Goal: Task Accomplishment & Management: Use online tool/utility

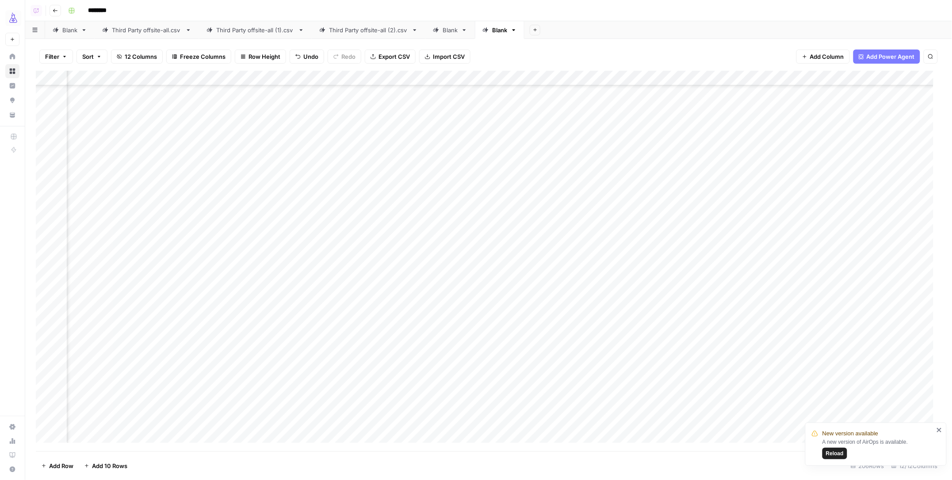
scroll to position [553, 341]
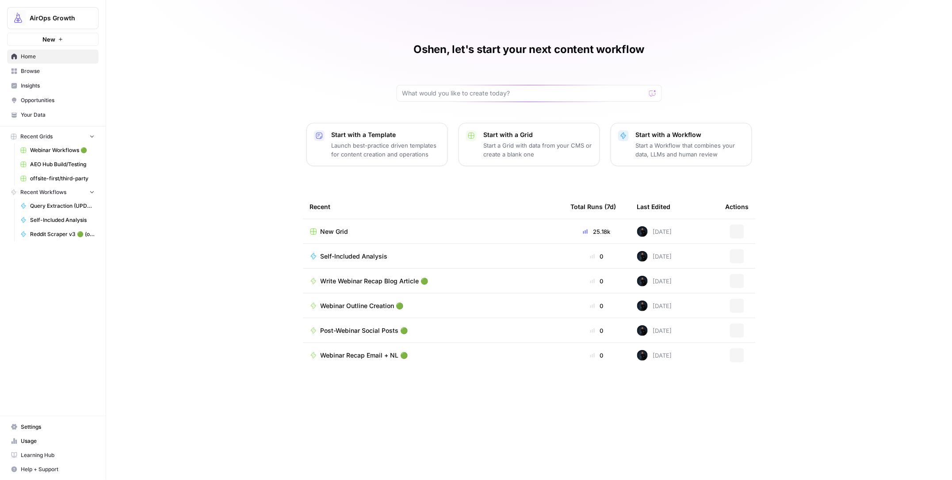
click at [29, 71] on span "Browse" at bounding box center [58, 71] width 74 height 8
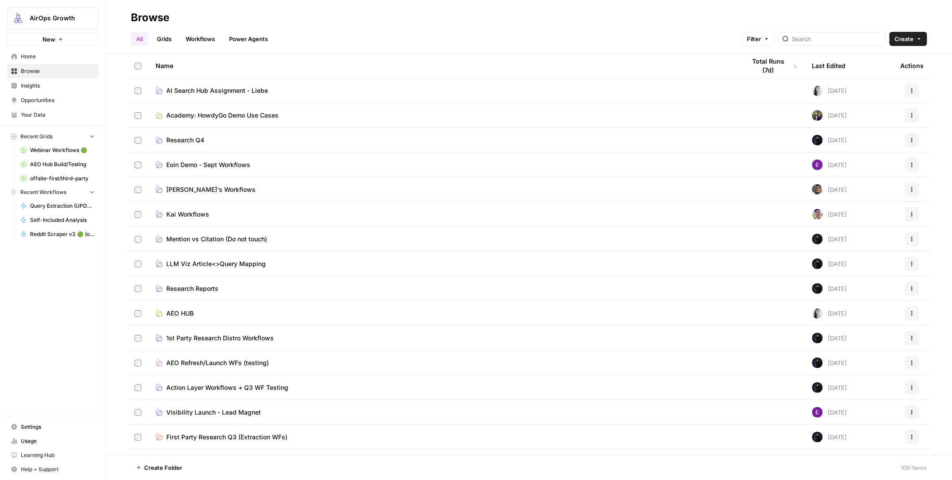
click at [189, 86] on span "AI Search Hub Assignment - Liebe" at bounding box center [217, 90] width 102 height 9
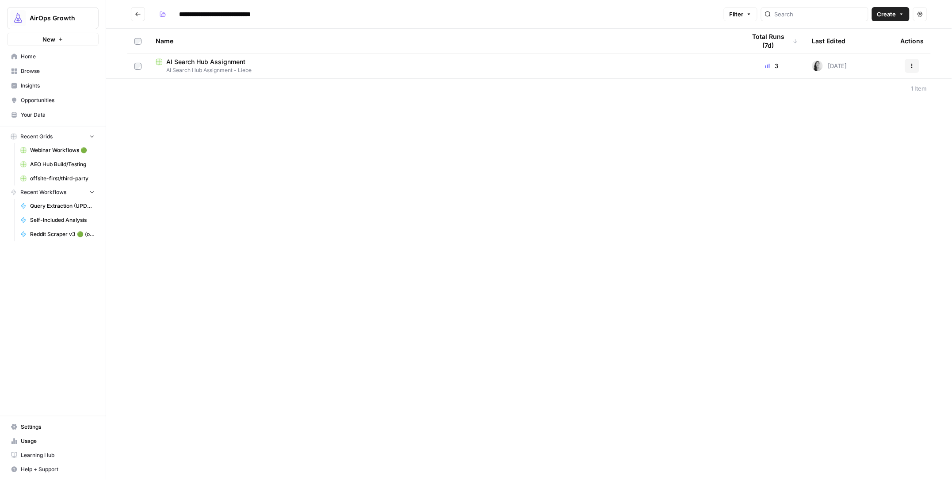
click at [204, 60] on span "AI Search Hub Assignment" at bounding box center [205, 62] width 79 height 9
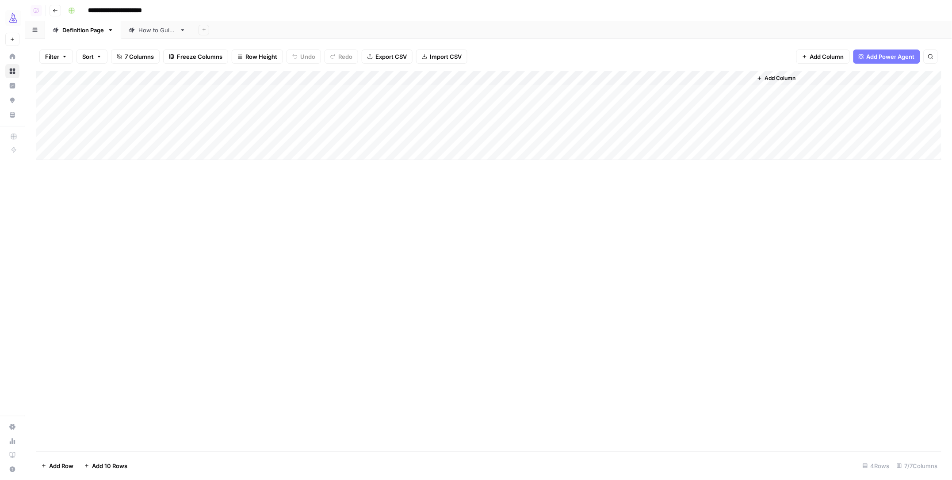
click at [153, 27] on div "How to Guide" at bounding box center [157, 30] width 38 height 9
click at [417, 78] on div "Add Column" at bounding box center [489, 123] width 906 height 104
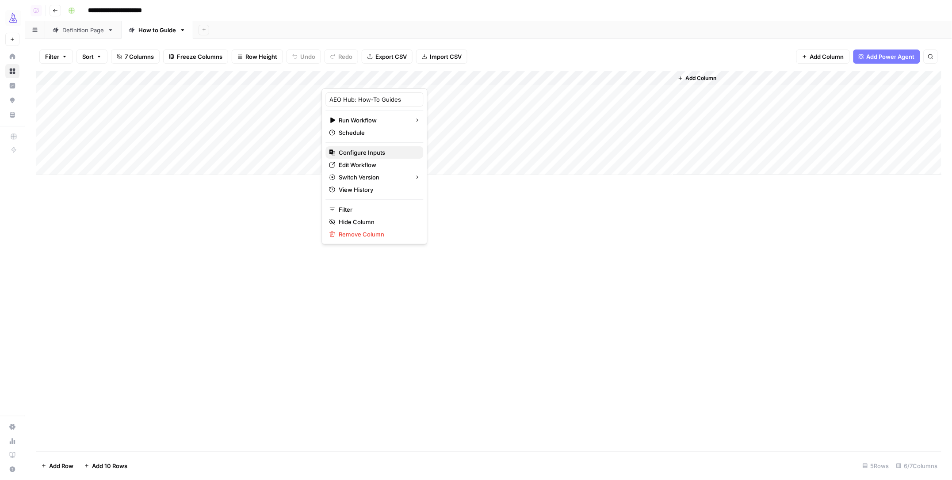
click at [364, 151] on span "Configure Inputs" at bounding box center [377, 152] width 77 height 9
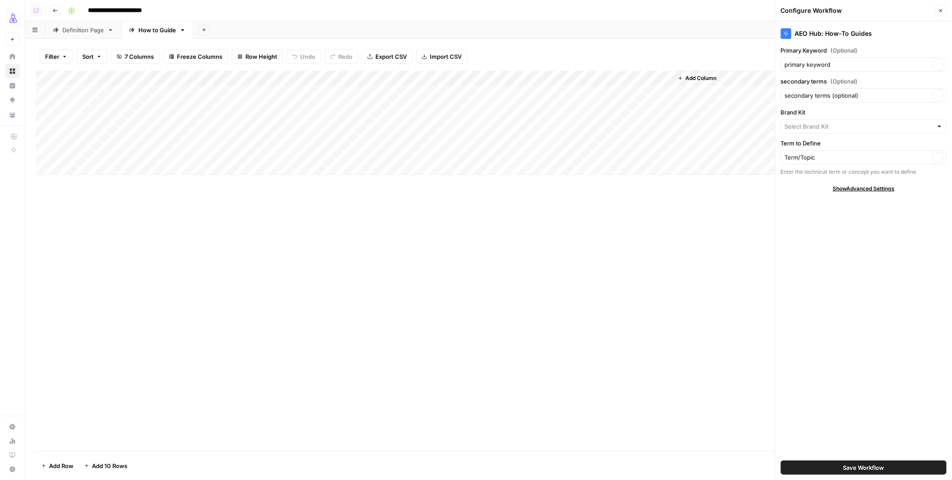
type input "AirOps ([GEOGRAPHIC_DATA])"
click at [236, 103] on div "Add Column" at bounding box center [489, 123] width 906 height 104
click at [234, 104] on div "Add Column" at bounding box center [489, 123] width 906 height 104
drag, startPoint x: 195, startPoint y: 74, endPoint x: 217, endPoint y: 75, distance: 22.6
click at [220, 75] on div "Add Column" at bounding box center [489, 123] width 906 height 104
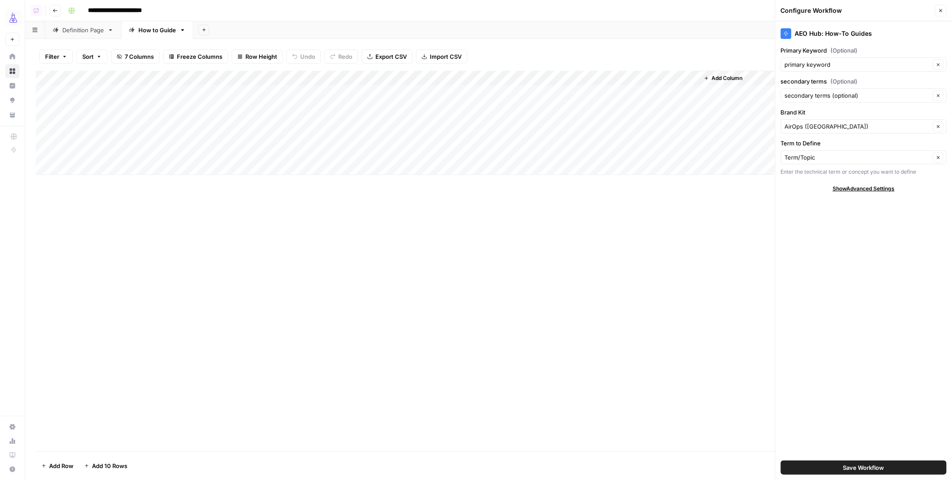
click at [269, 57] on span "Row Height" at bounding box center [262, 56] width 32 height 9
click at [257, 99] on span "Medium" at bounding box center [282, 100] width 64 height 9
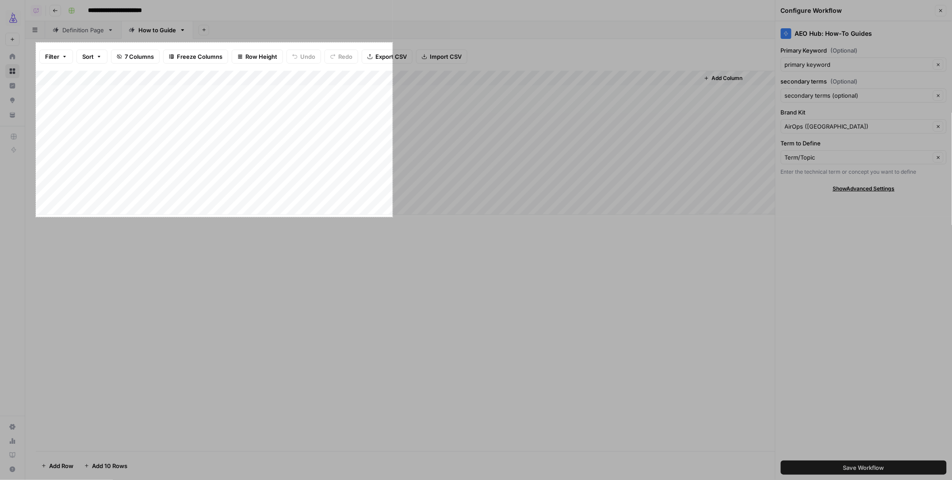
drag, startPoint x: 73, startPoint y: 51, endPoint x: 392, endPoint y: 217, distance: 360.3
click at [393, 217] on div "807 X 395" at bounding box center [476, 240] width 952 height 480
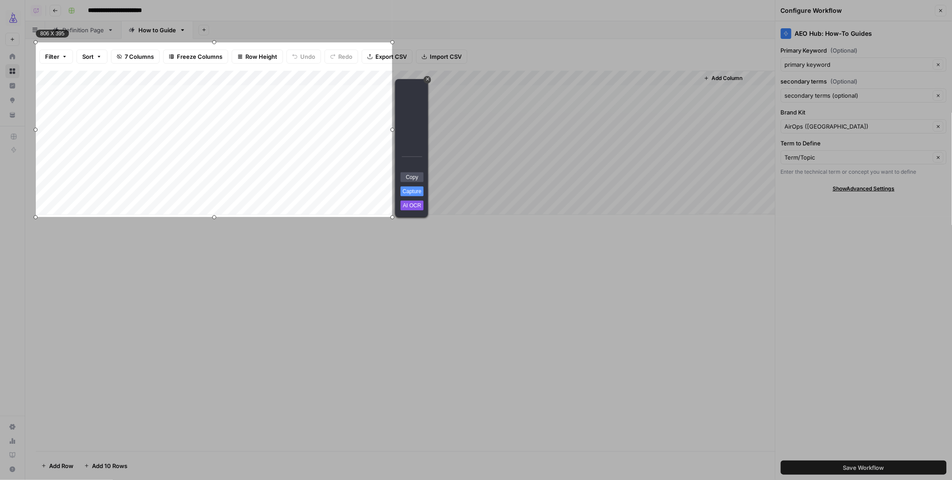
click at [420, 179] on link "Copy" at bounding box center [412, 178] width 23 height 10
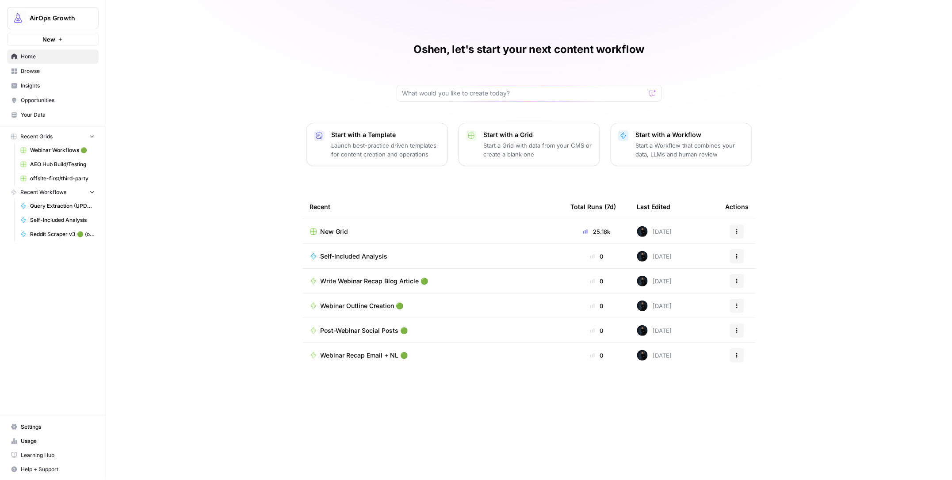
click at [33, 66] on link "Browse" at bounding box center [53, 71] width 92 height 14
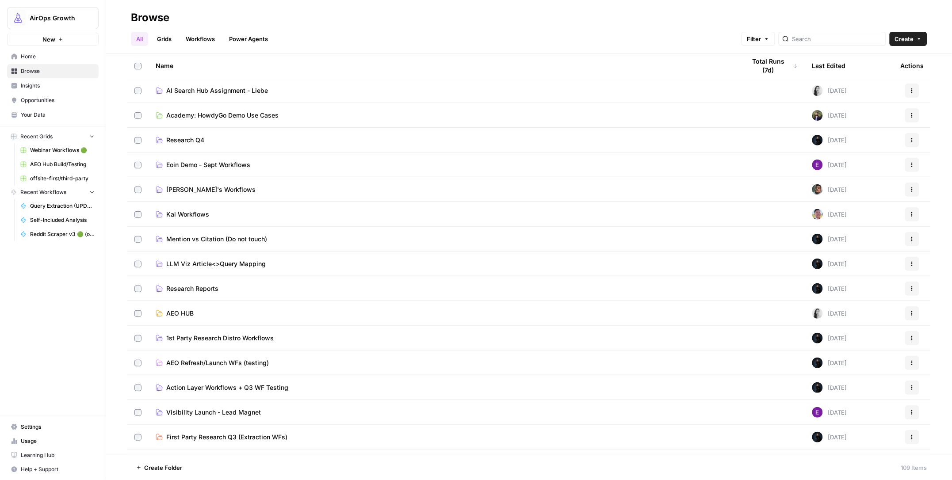
click at [200, 91] on span "AI Search Hub Assignment - Liebe" at bounding box center [217, 90] width 102 height 9
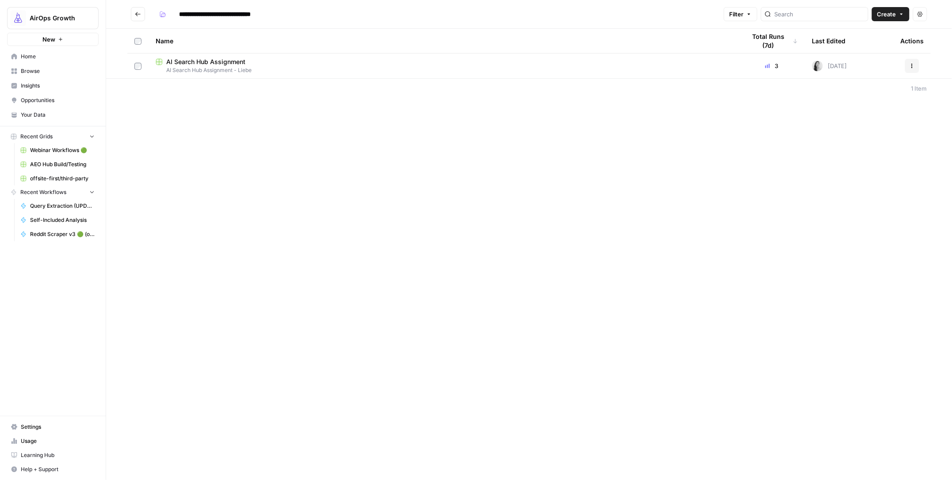
click at [190, 68] on span "AI Search Hub Assignment - Liebe" at bounding box center [444, 70] width 576 height 8
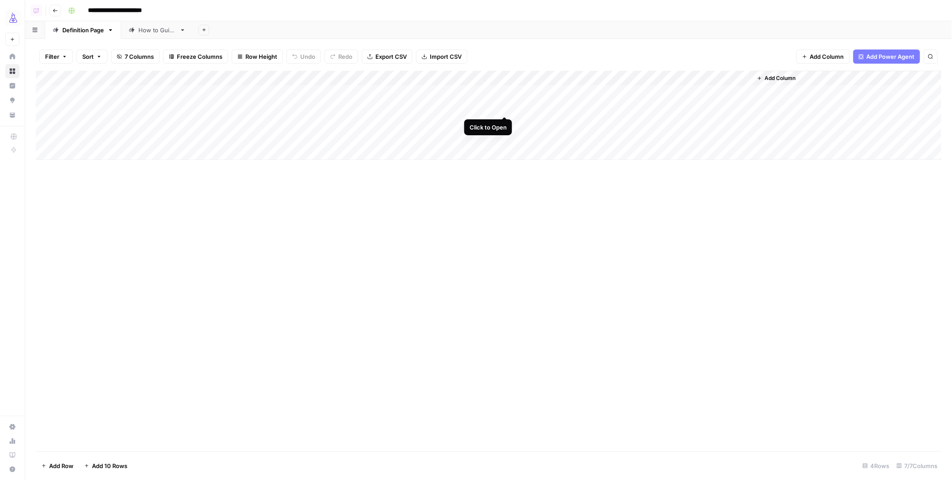
click at [506, 107] on div "Add Column" at bounding box center [489, 115] width 906 height 89
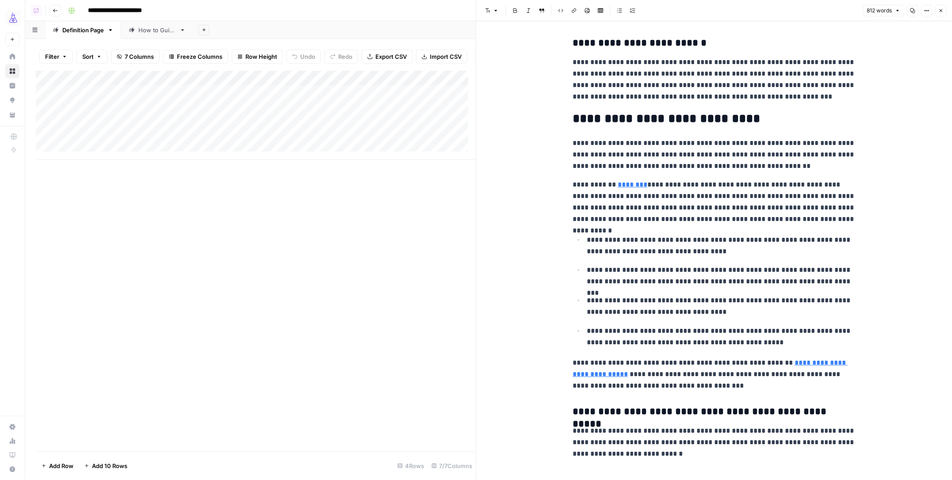
scroll to position [907, 0]
